Goal: Use online tool/utility: Utilize a website feature to perform a specific function

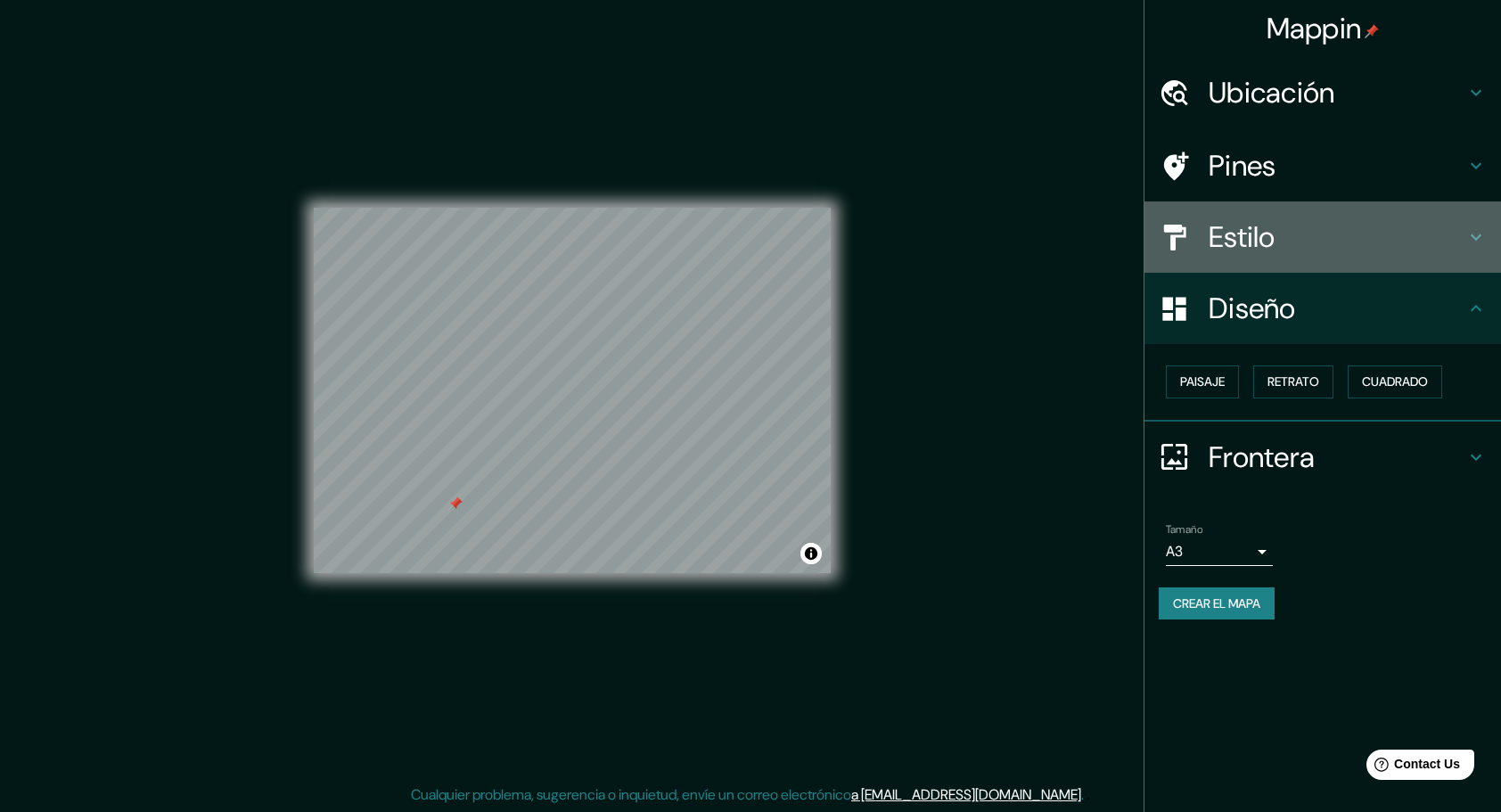
click at [1341, 251] on h4 "Estilo" at bounding box center [1336, 237] width 256 height 36
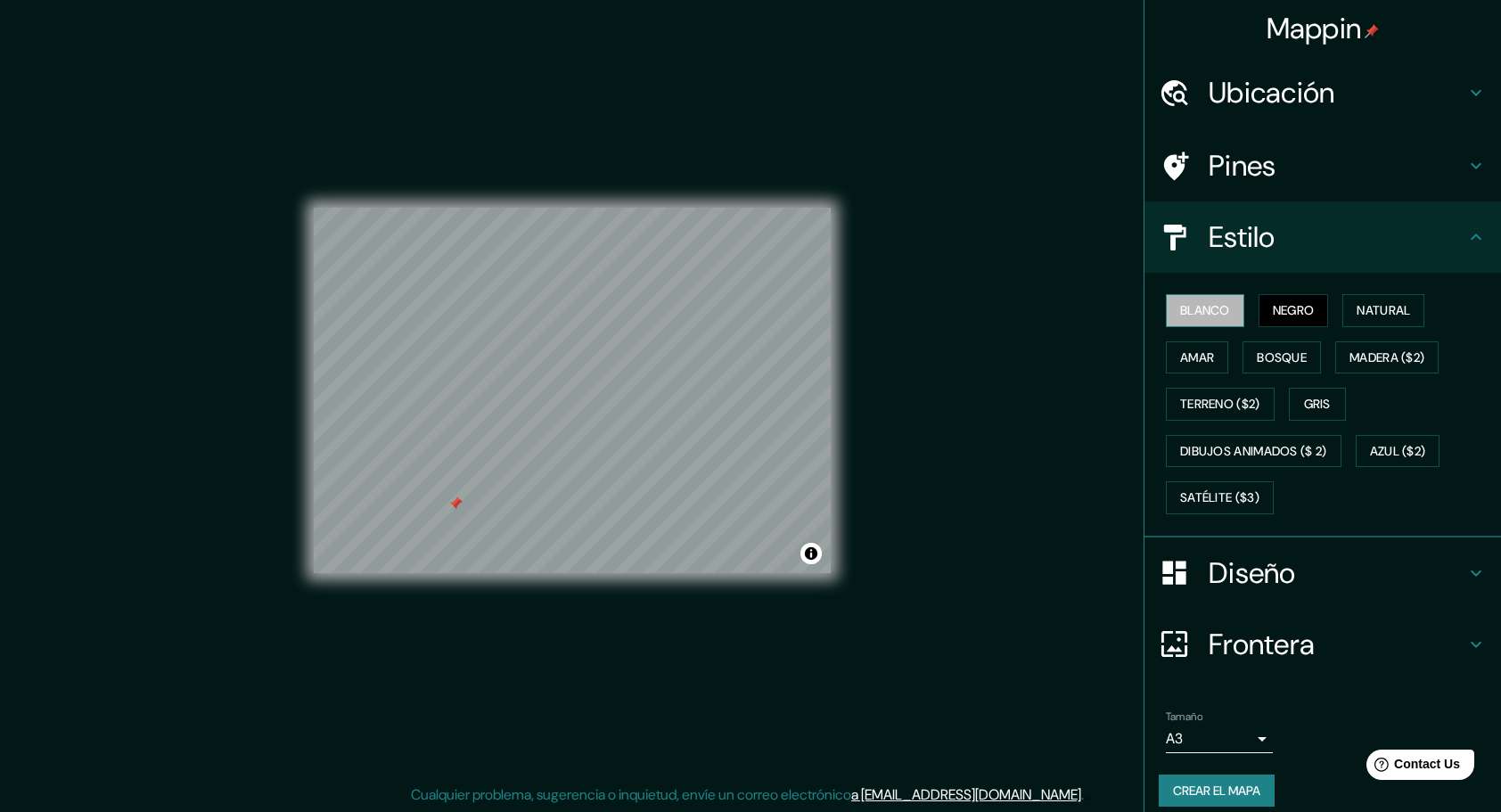
click at [1211, 312] on font "Blanco" at bounding box center [1206, 310] width 50 height 22
click at [457, 502] on div at bounding box center [455, 503] width 14 height 14
click at [1325, 413] on button "Gris" at bounding box center [1318, 405] width 57 height 33
click at [1216, 781] on font "Crear el mapa" at bounding box center [1217, 791] width 87 height 22
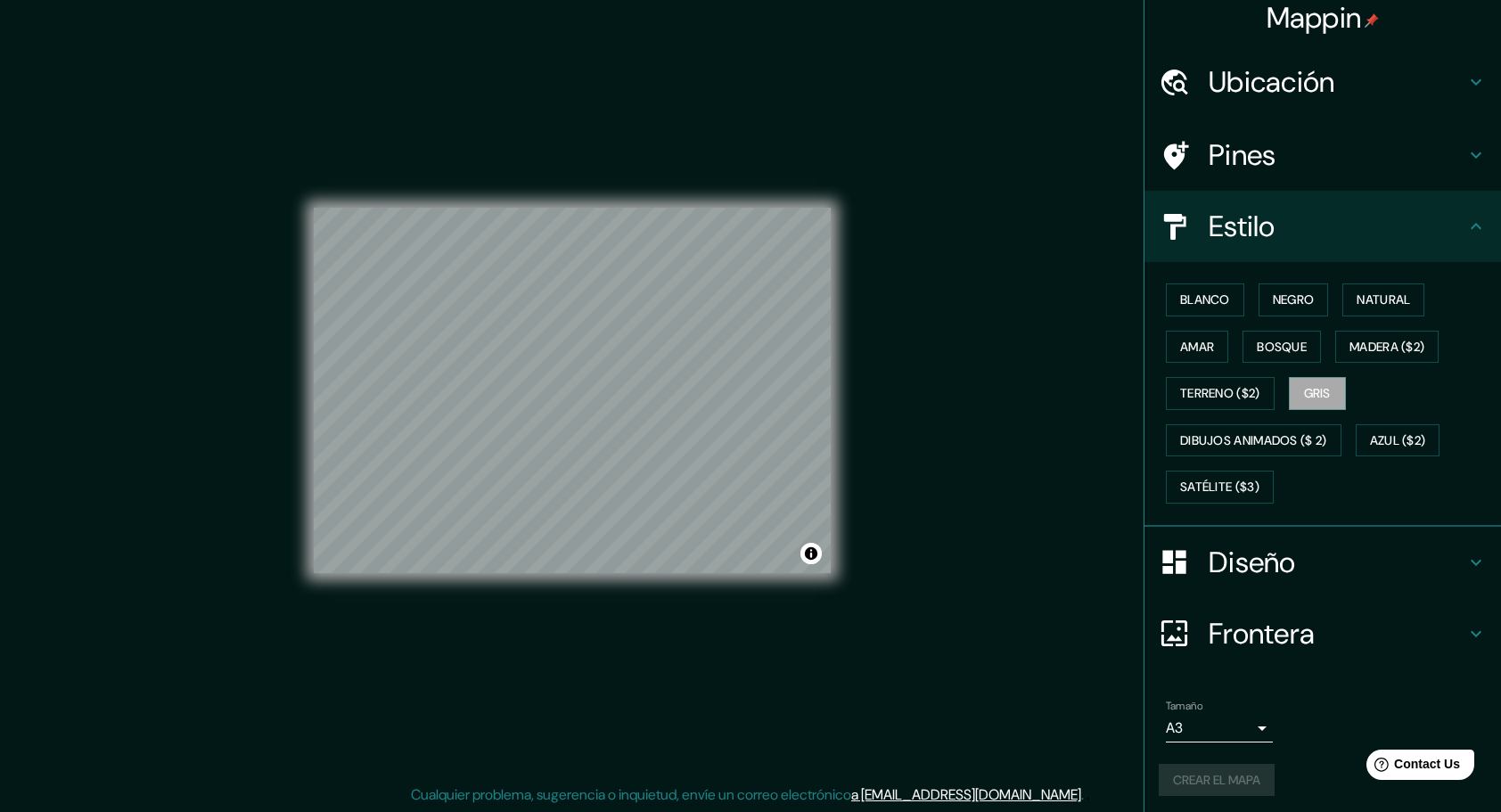
scroll to position [12, 0]
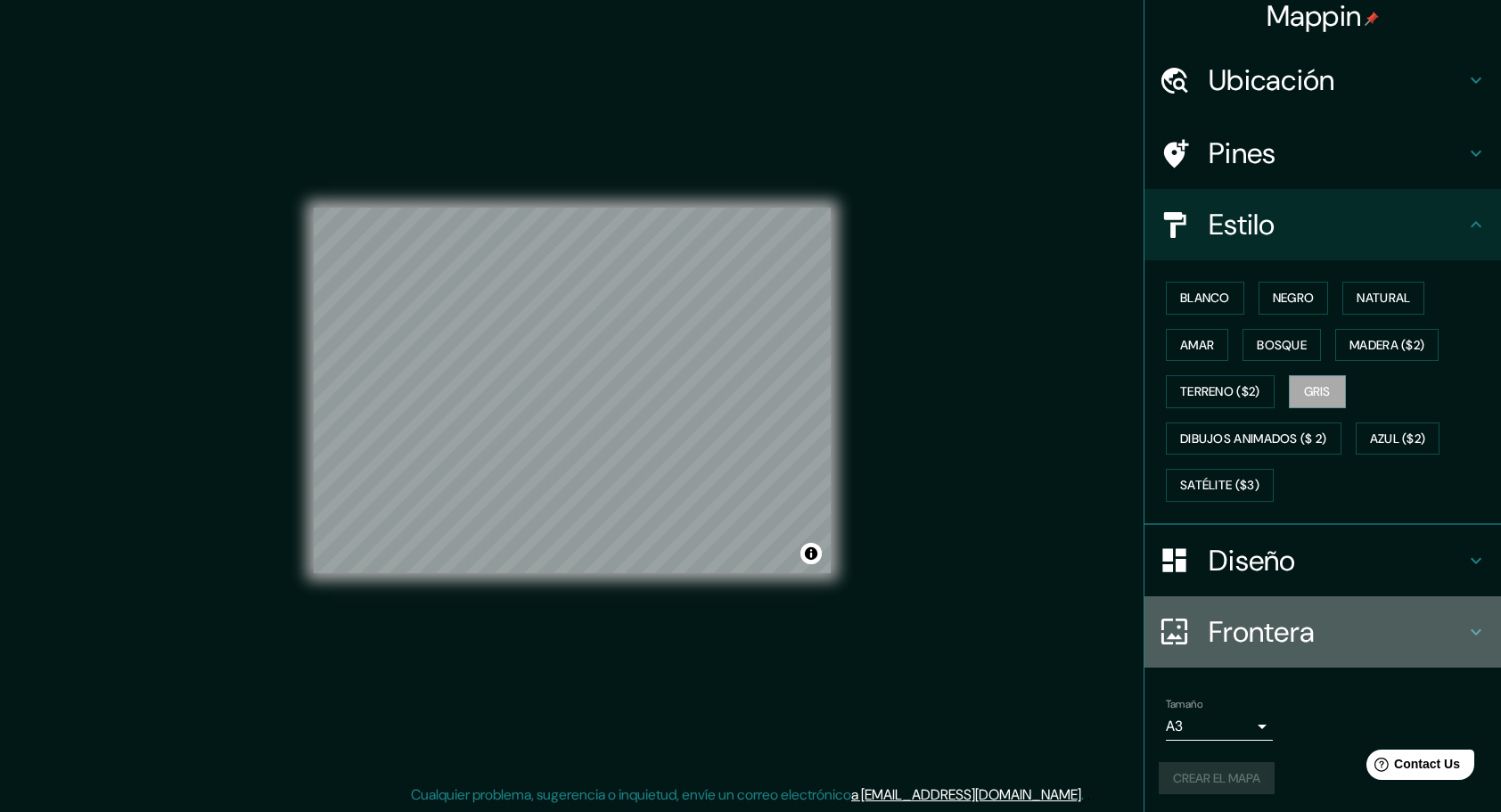
click at [1439, 624] on h4 "Frontera" at bounding box center [1336, 631] width 256 height 36
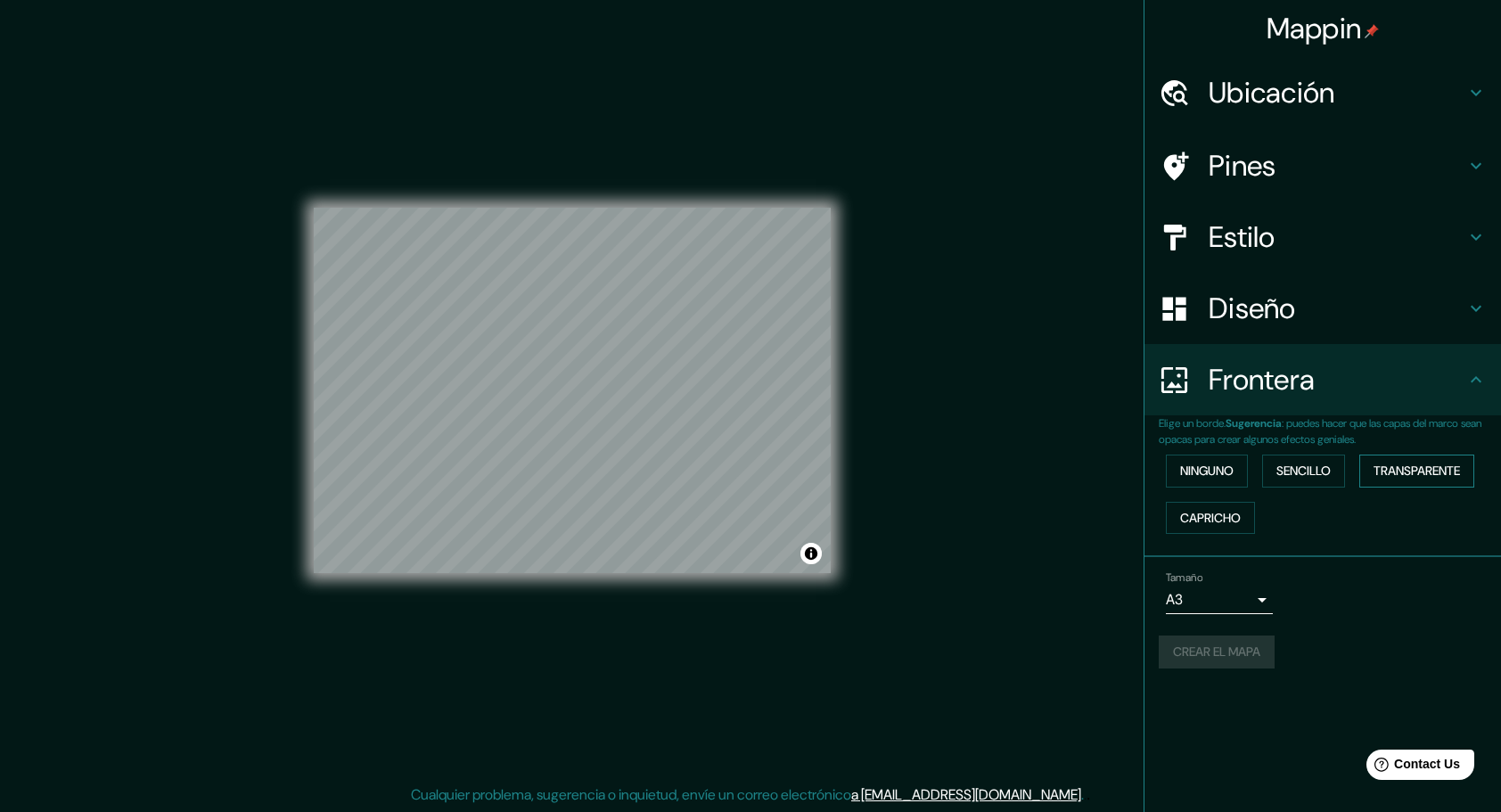
click at [1384, 475] on font "Transparente" at bounding box center [1416, 471] width 86 height 22
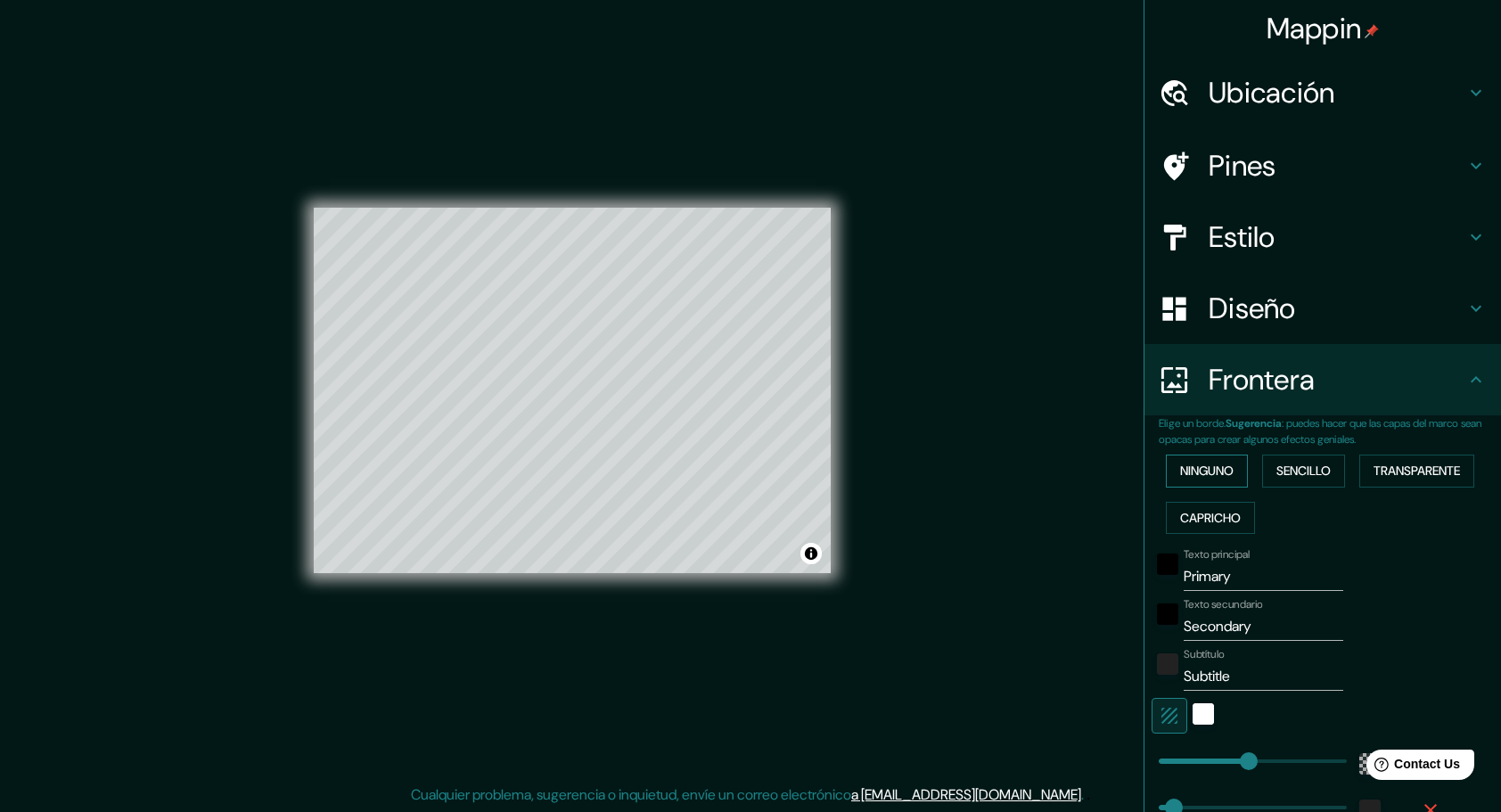
click at [1204, 474] on font "Ninguno" at bounding box center [1207, 471] width 54 height 22
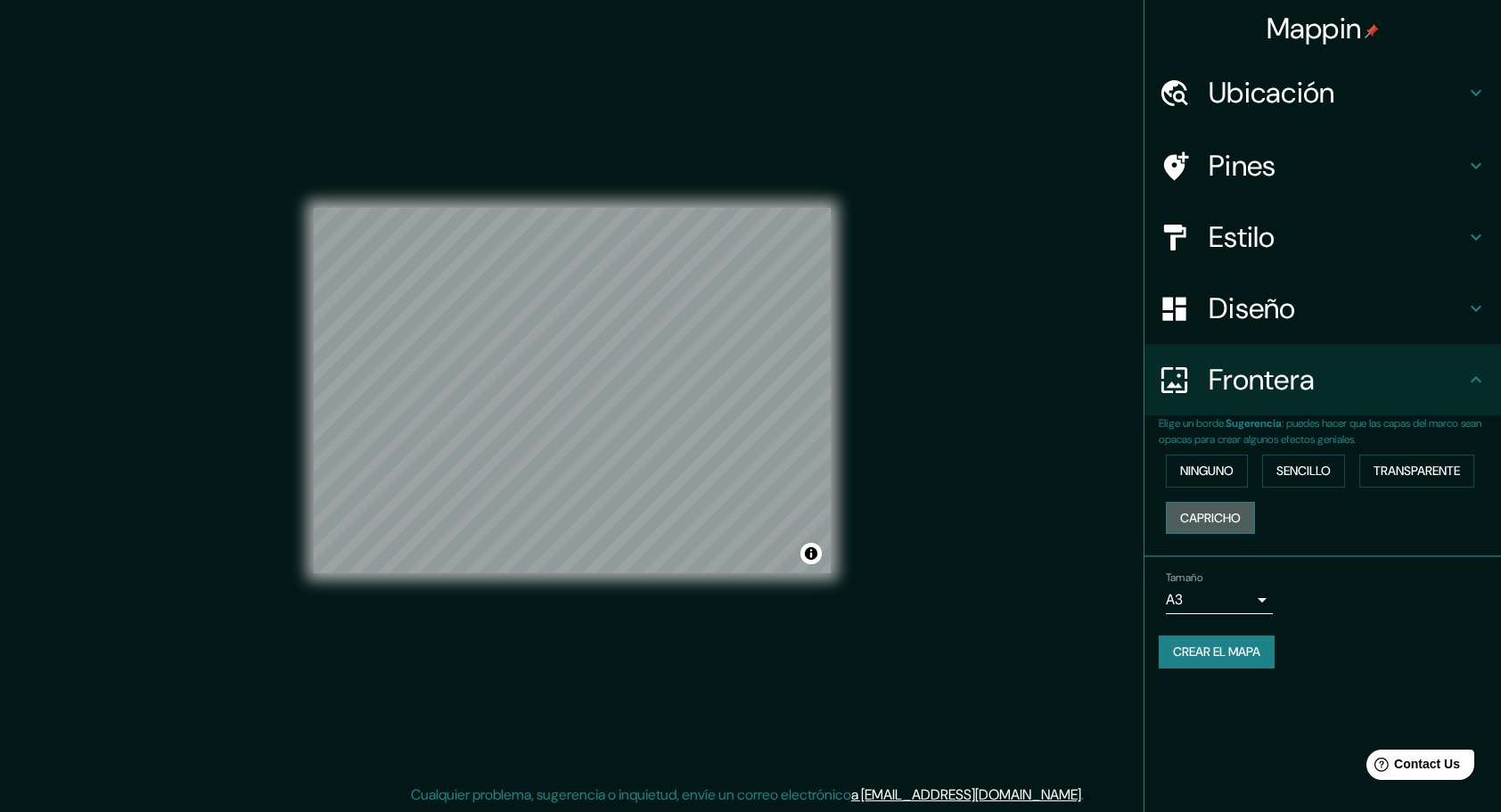
click at [1214, 513] on font "Capricho" at bounding box center [1210, 518] width 60 height 22
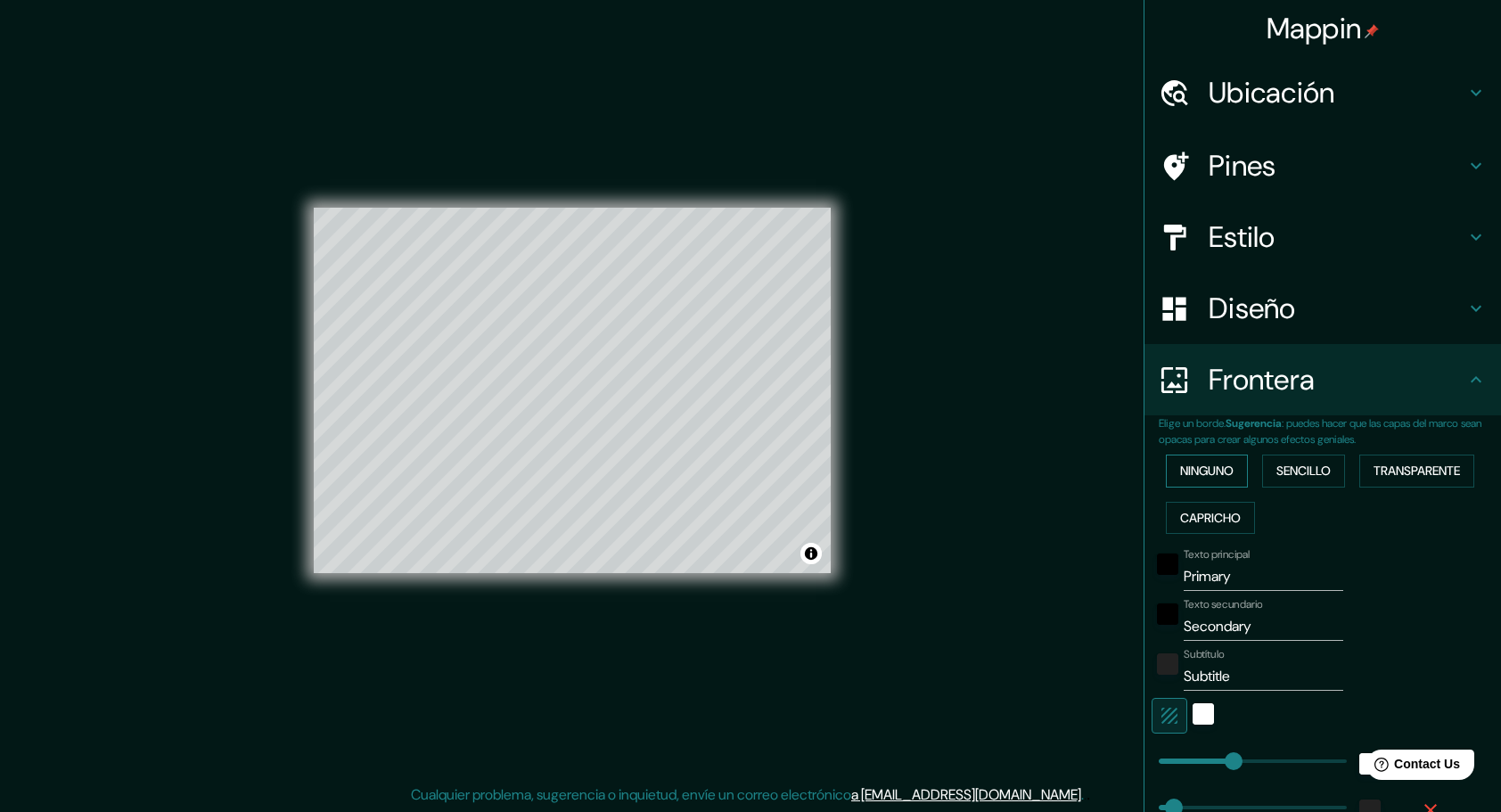
click at [1216, 466] on font "Ninguno" at bounding box center [1207, 471] width 54 height 22
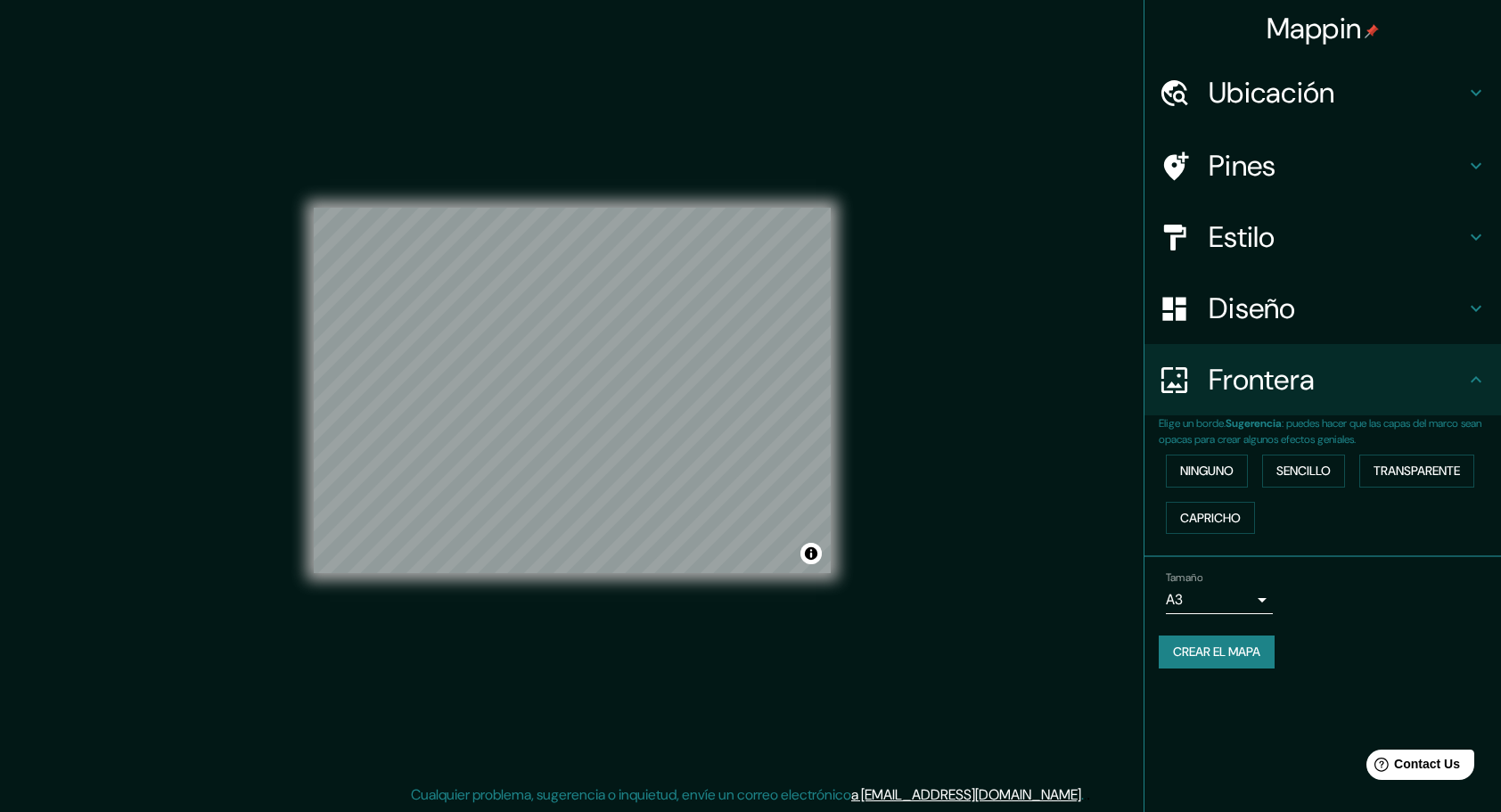
click at [1376, 331] on div "Diseño" at bounding box center [1322, 308] width 356 height 71
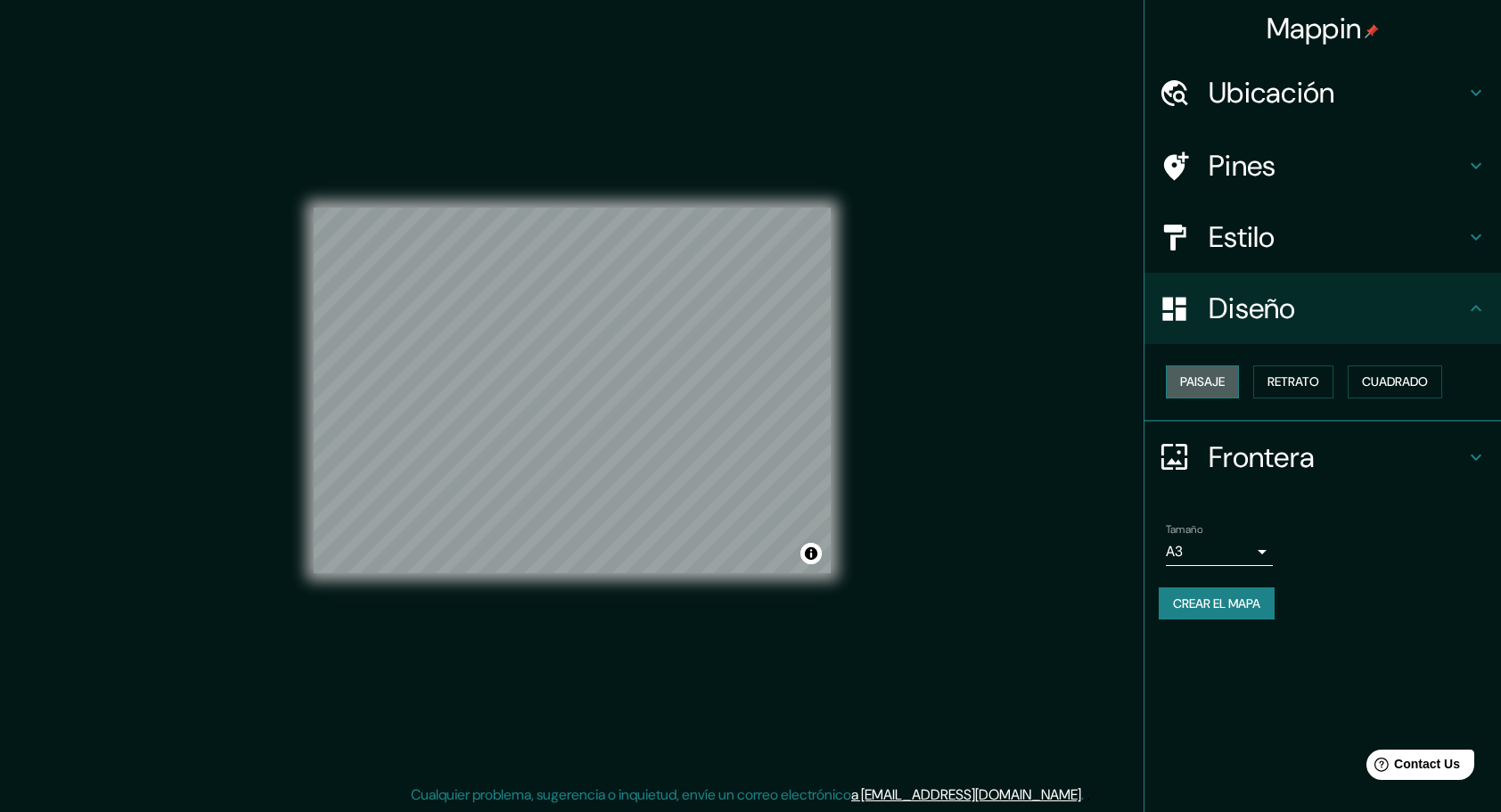
click at [1221, 381] on font "Paisaje" at bounding box center [1203, 381] width 44 height 22
click at [1288, 381] on font "Retrato" at bounding box center [1294, 381] width 52 height 22
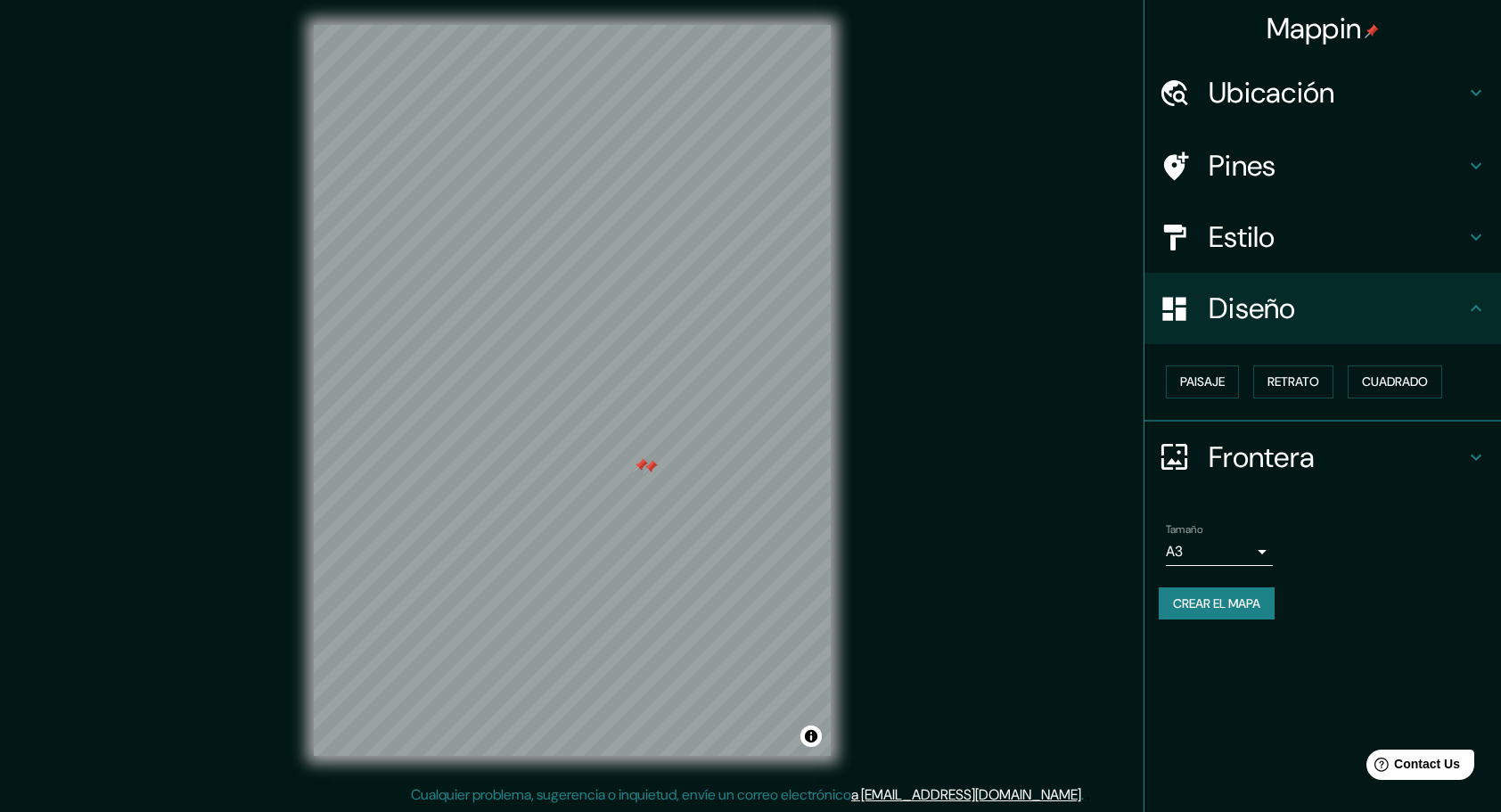
click at [645, 460] on div at bounding box center [650, 467] width 14 height 14
click at [641, 462] on div at bounding box center [640, 465] width 14 height 14
click at [1196, 380] on font "Paisaje" at bounding box center [1203, 381] width 44 height 22
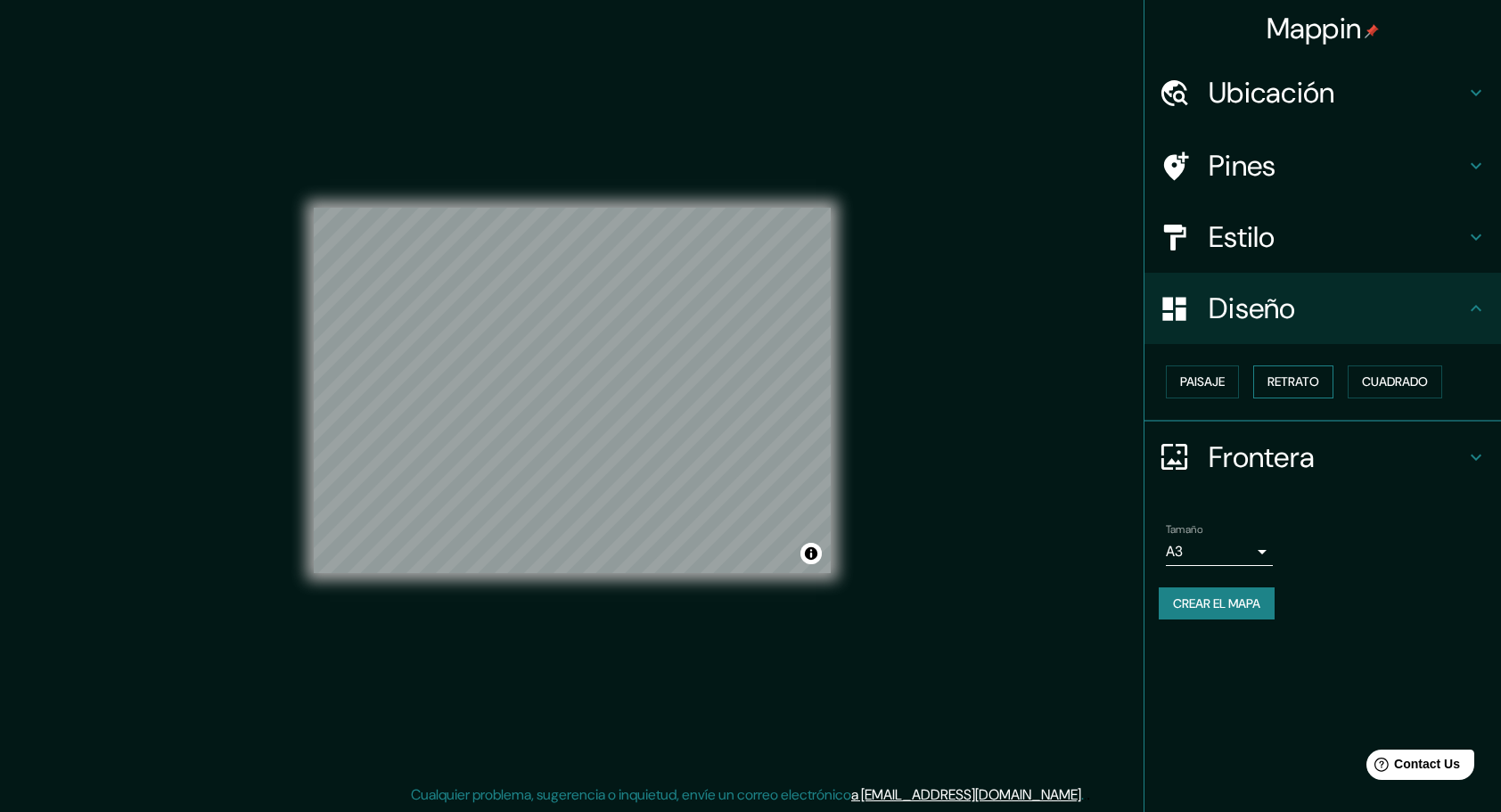
click at [1285, 382] on font "Retrato" at bounding box center [1294, 381] width 52 height 22
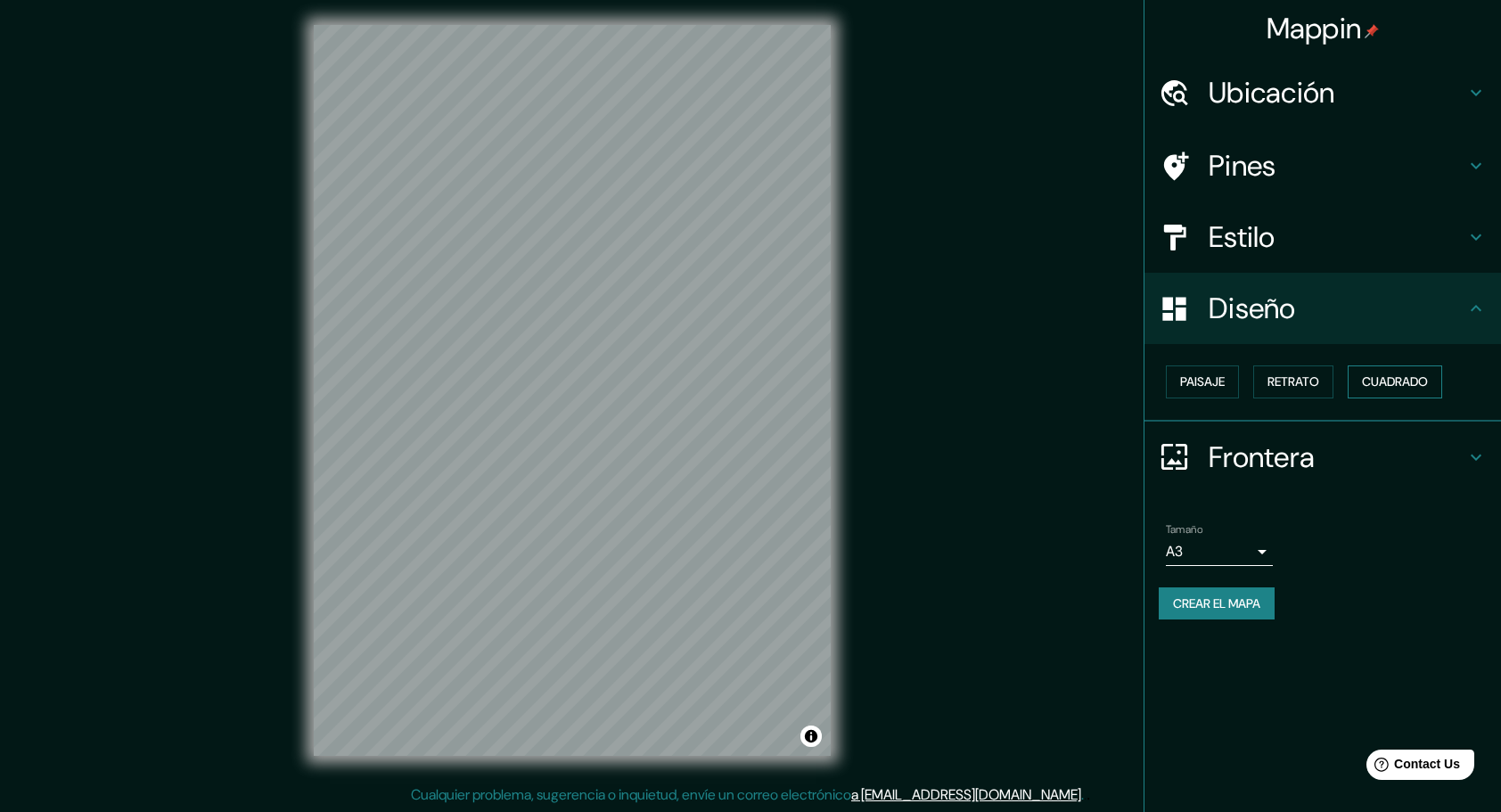
click at [1420, 381] on font "Cuadrado" at bounding box center [1395, 381] width 66 height 22
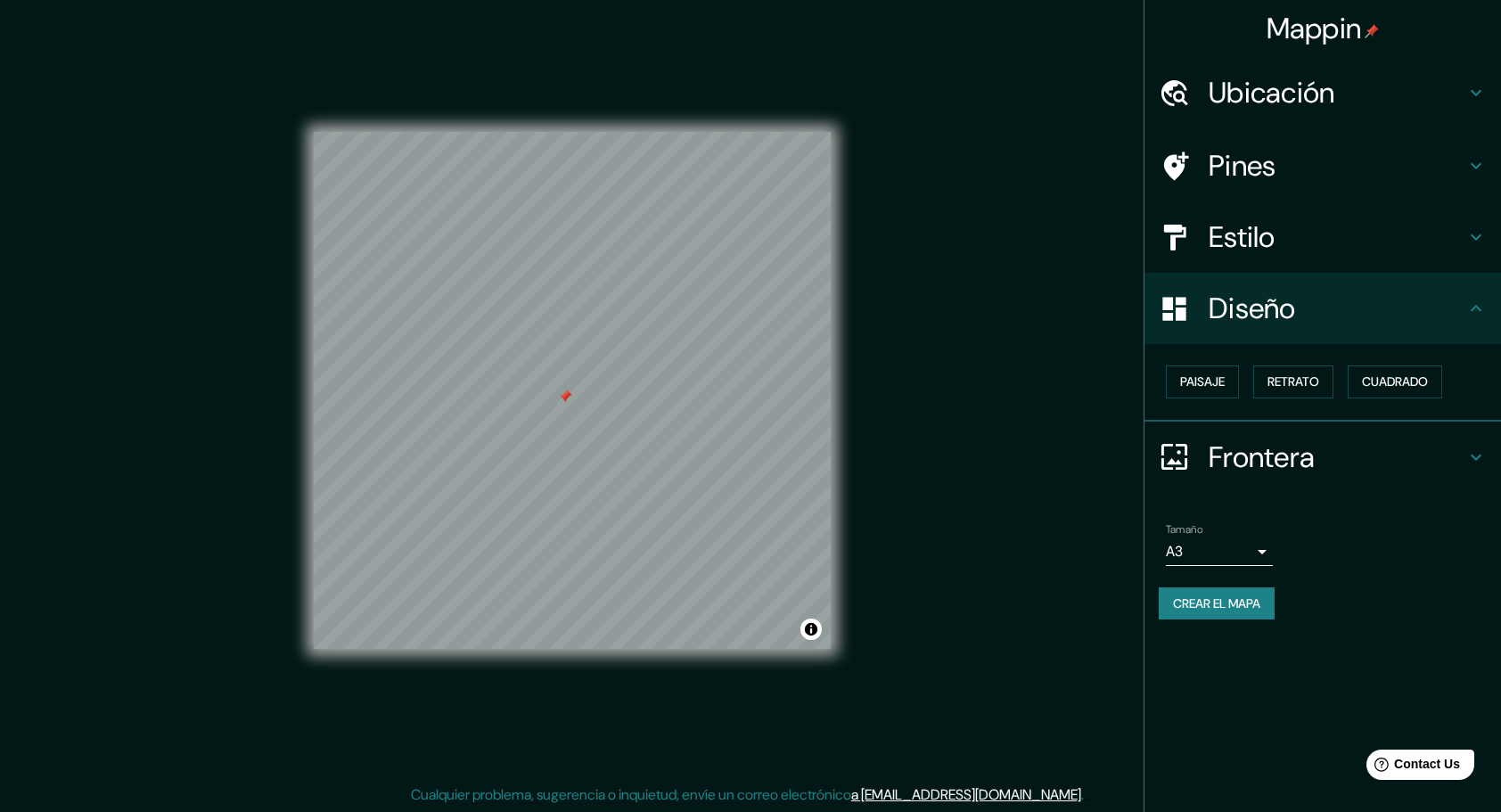
click at [567, 401] on div at bounding box center [565, 396] width 14 height 14
click at [309, 339] on div "© Mapbox © OpenStreetMap Improve this map" at bounding box center [572, 390] width 574 height 788
